Goal: Task Accomplishment & Management: Manage account settings

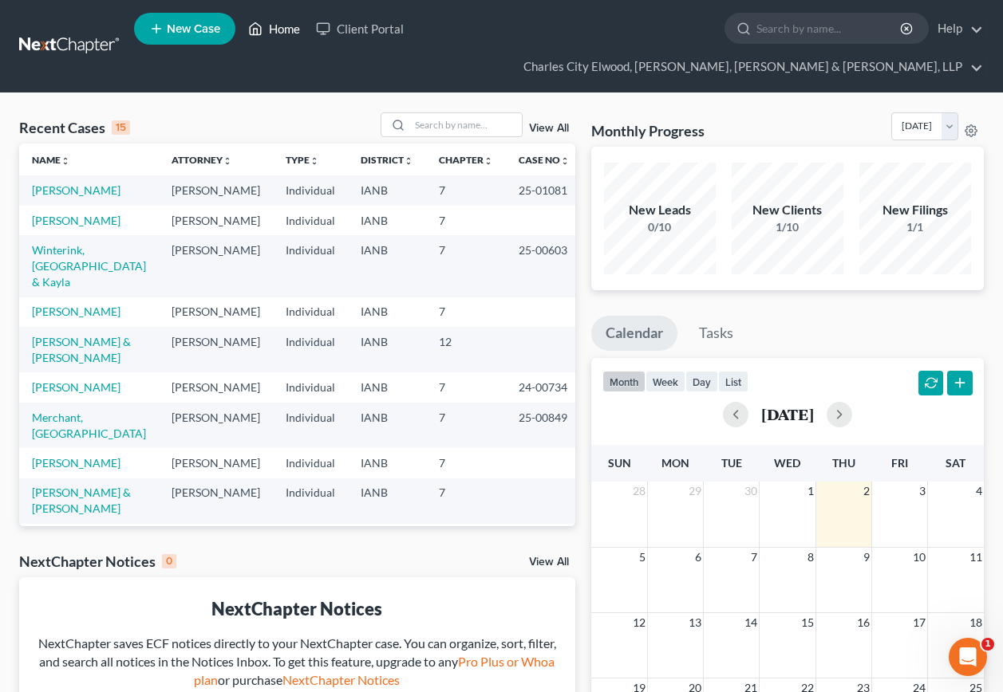
click at [282, 34] on link "Home" at bounding box center [274, 28] width 68 height 29
click at [975, 53] on link "Charles City Elwood, [PERSON_NAME], [PERSON_NAME] & [PERSON_NAME], LLP" at bounding box center [748, 67] width 467 height 29
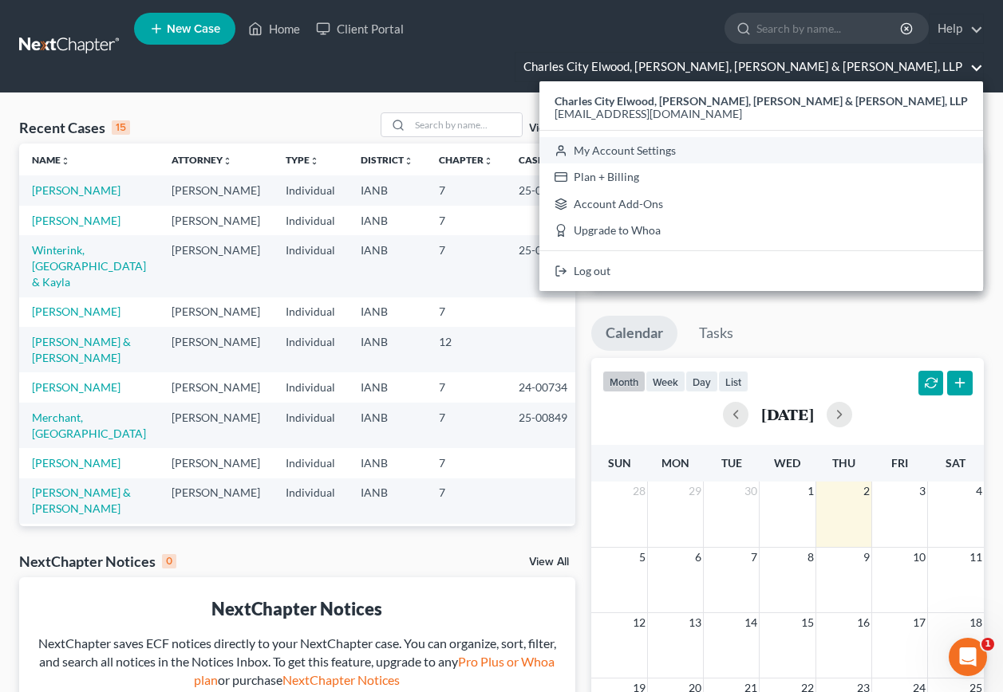
click at [800, 137] on link "My Account Settings" at bounding box center [761, 150] width 444 height 27
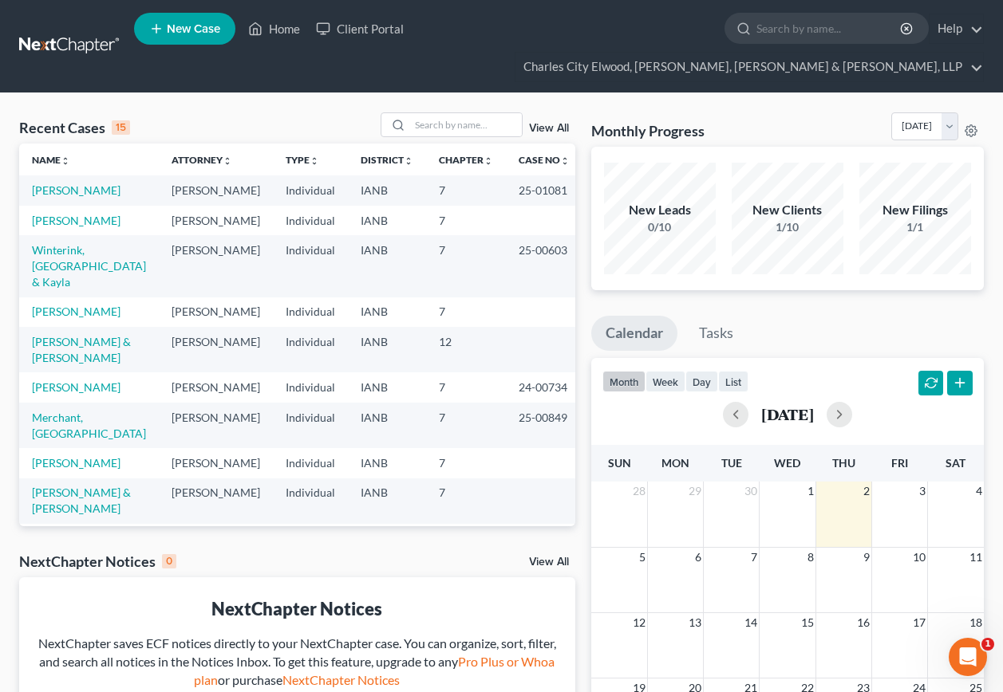
select select "23"
select select "16"
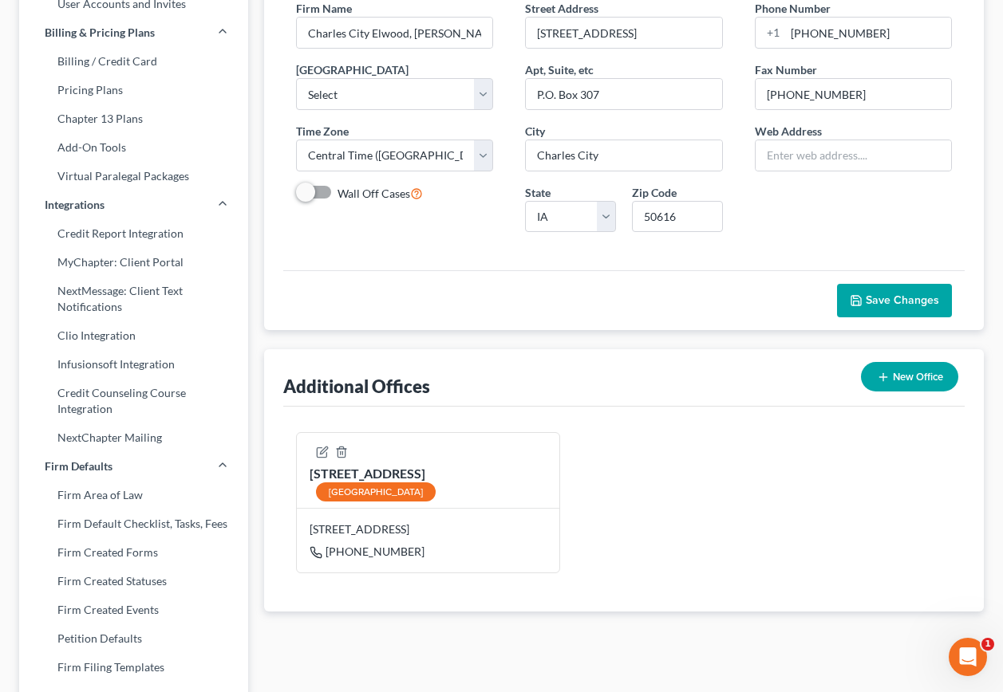
scroll to position [239, 0]
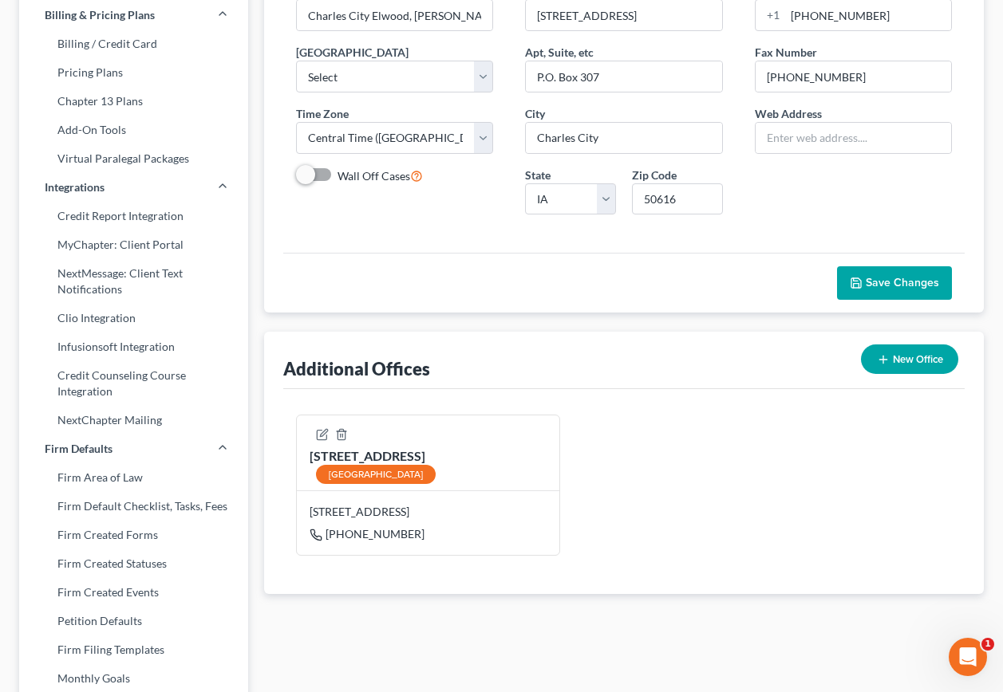
click at [372, 465] on div "[GEOGRAPHIC_DATA]" at bounding box center [376, 474] width 120 height 19
click at [356, 465] on div "[GEOGRAPHIC_DATA]" at bounding box center [376, 474] width 120 height 19
click at [324, 491] on div "[STREET_ADDRESS] [PHONE_NUMBER]" at bounding box center [428, 523] width 262 height 64
click at [325, 428] on icon "button" at bounding box center [322, 434] width 13 height 13
select select "16"
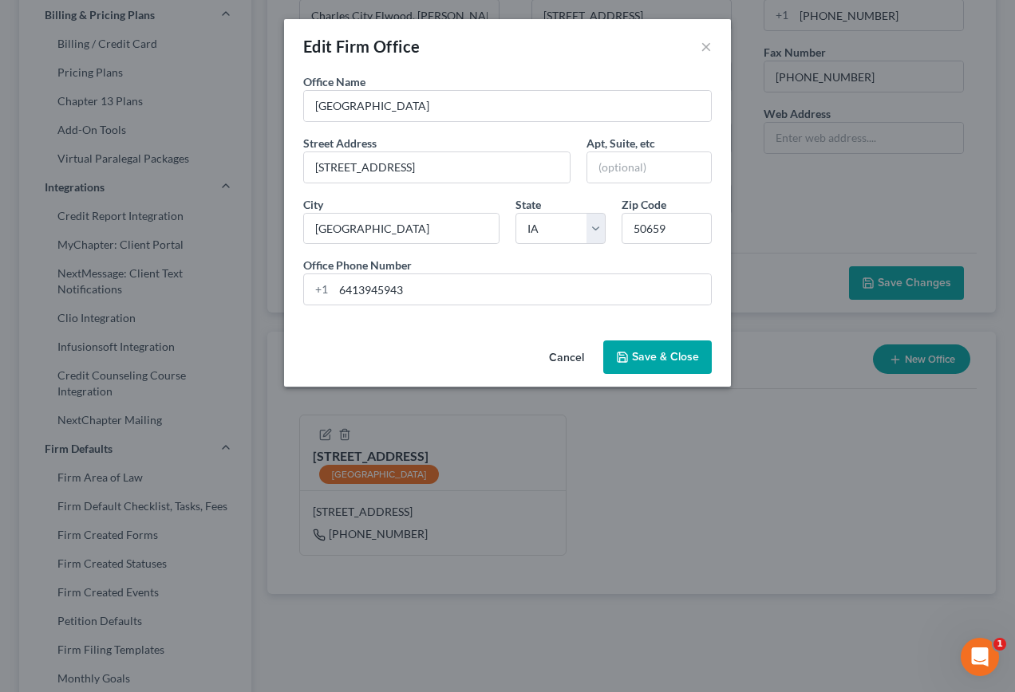
click at [657, 354] on button "Save & Close" at bounding box center [657, 358] width 108 height 34
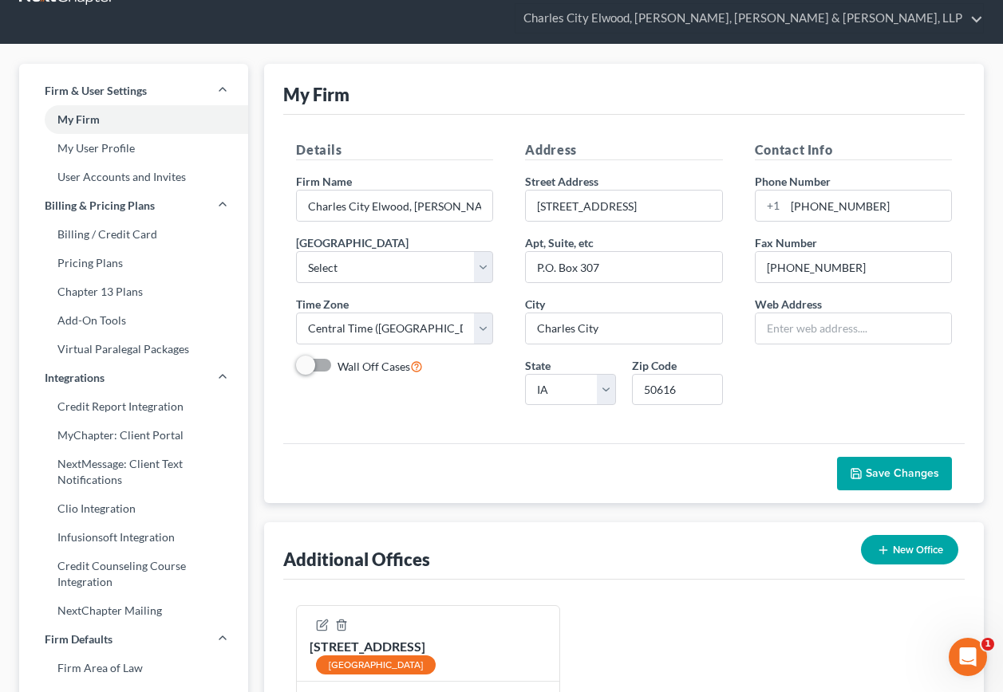
scroll to position [42, 0]
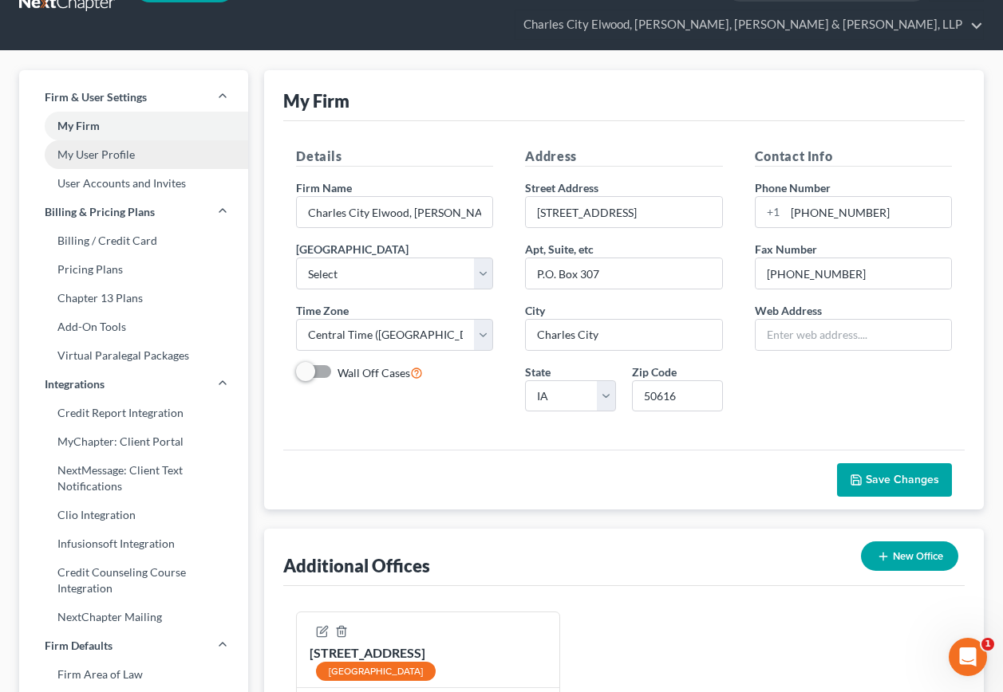
click at [89, 140] on link "My User Profile" at bounding box center [133, 154] width 229 height 29
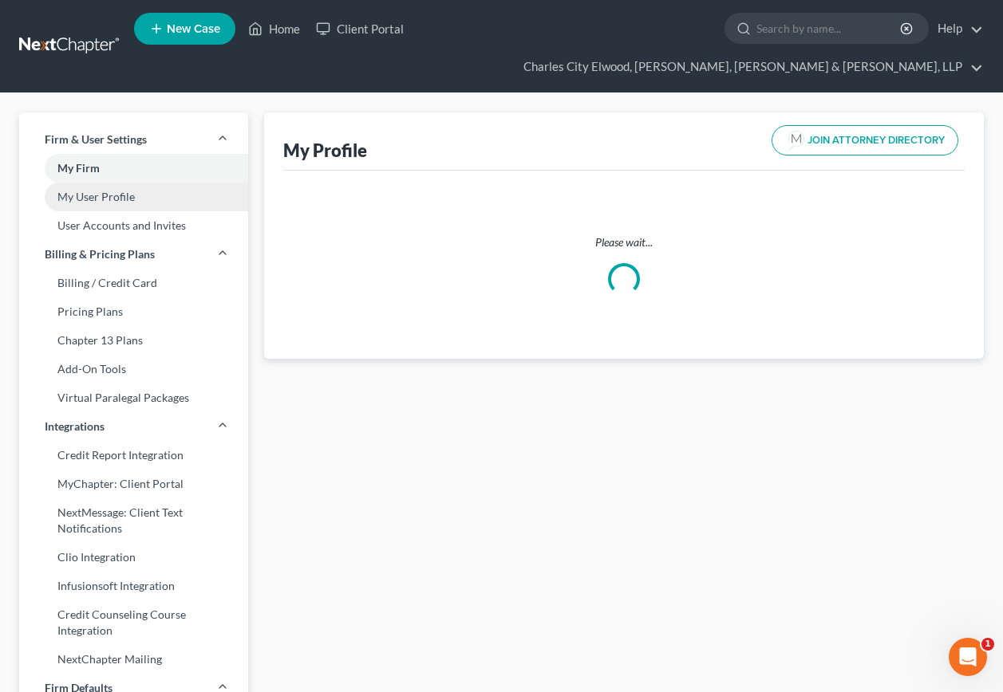
select select "16"
select select "29"
select select "attorney"
select select "0"
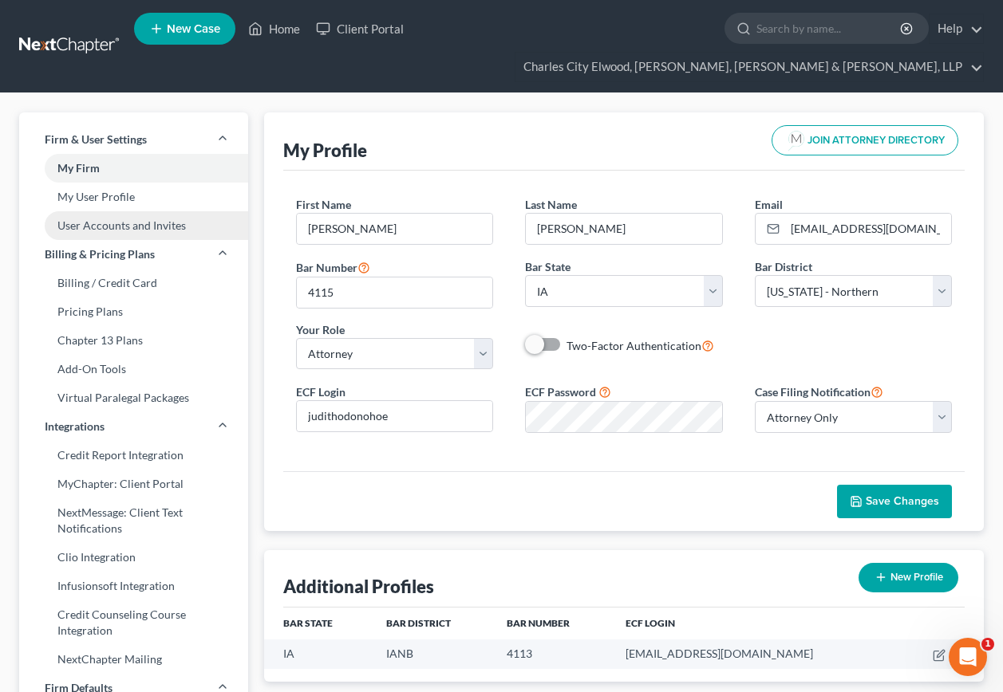
click at [141, 211] on link "User Accounts and Invites" at bounding box center [133, 225] width 229 height 29
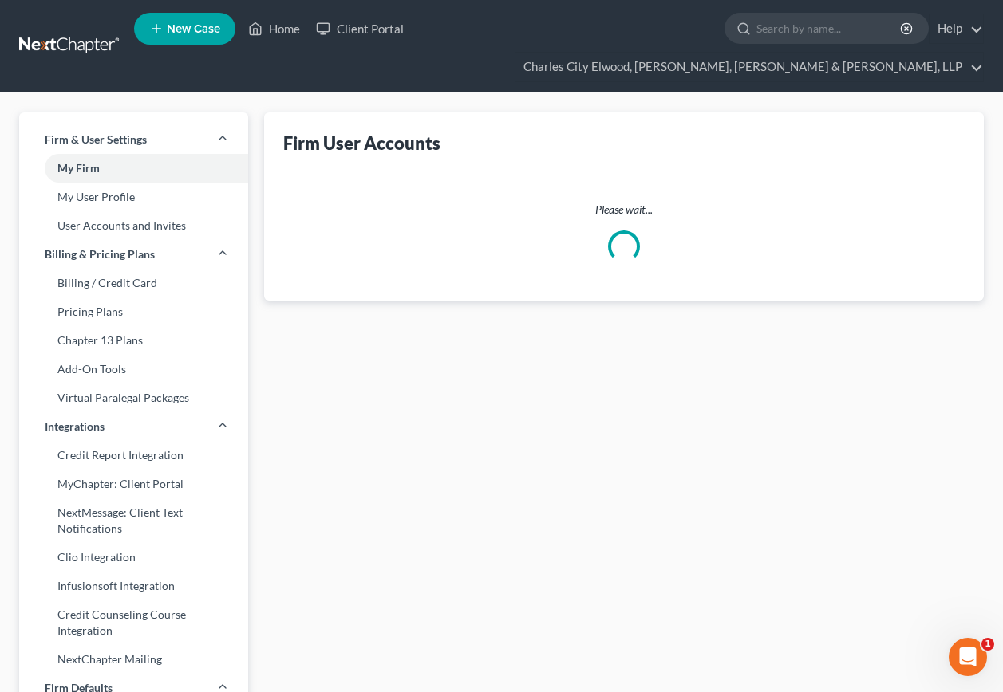
select select "0"
select select "1"
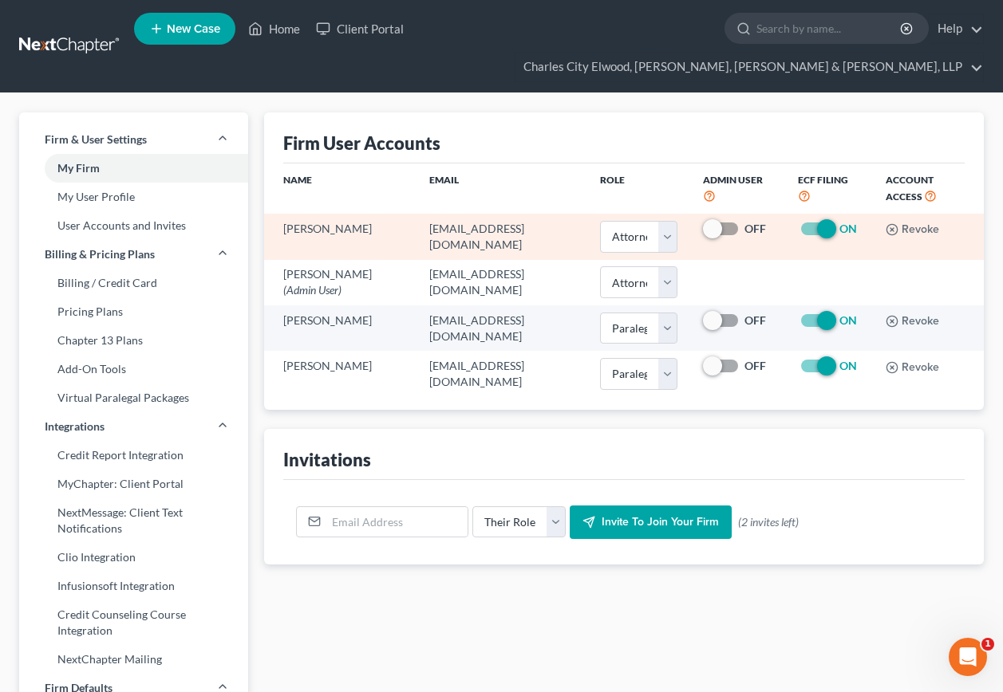
click at [488, 214] on td "[EMAIL_ADDRESS][DOMAIN_NAME]" at bounding box center [501, 236] width 171 height 45
click at [304, 214] on td "[PERSON_NAME]" at bounding box center [340, 236] width 152 height 45
click at [306, 214] on td "[PERSON_NAME]" at bounding box center [340, 236] width 152 height 45
drag, startPoint x: 306, startPoint y: 207, endPoint x: 454, endPoint y: 208, distance: 148.4
click at [454, 214] on td "[EMAIL_ADDRESS][DOMAIN_NAME]" at bounding box center [501, 236] width 171 height 45
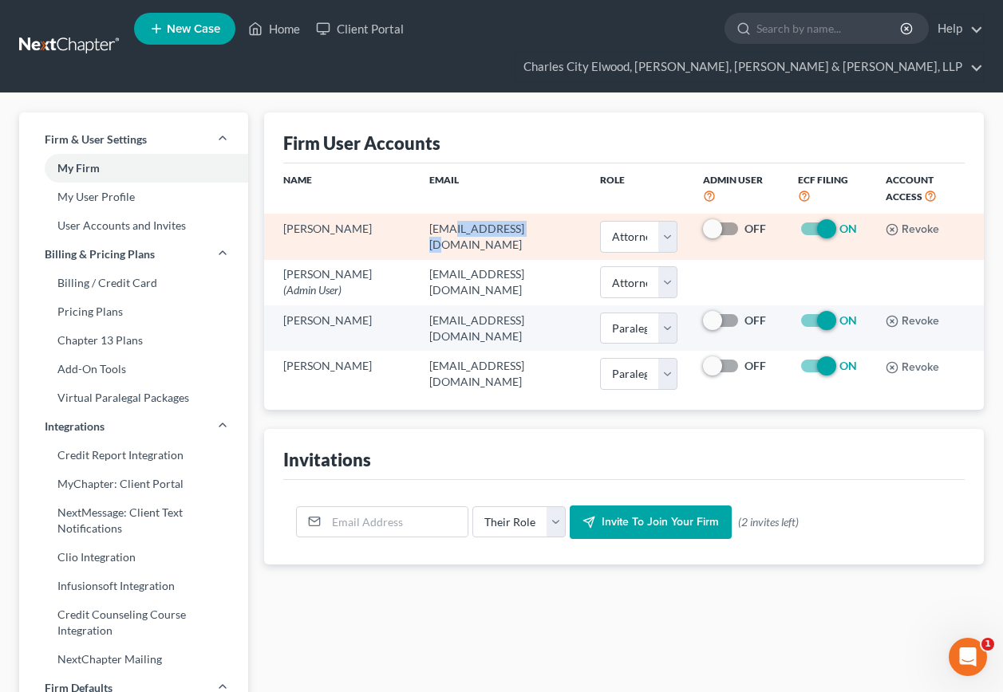
click at [454, 214] on td "[EMAIL_ADDRESS][DOMAIN_NAME]" at bounding box center [501, 236] width 171 height 45
drag, startPoint x: 454, startPoint y: 208, endPoint x: 572, endPoint y: 208, distance: 118.1
click at [572, 214] on td "[EMAIL_ADDRESS][DOMAIN_NAME]" at bounding box center [501, 236] width 171 height 45
